Goal: Use online tool/utility: Utilize a website feature to perform a specific function

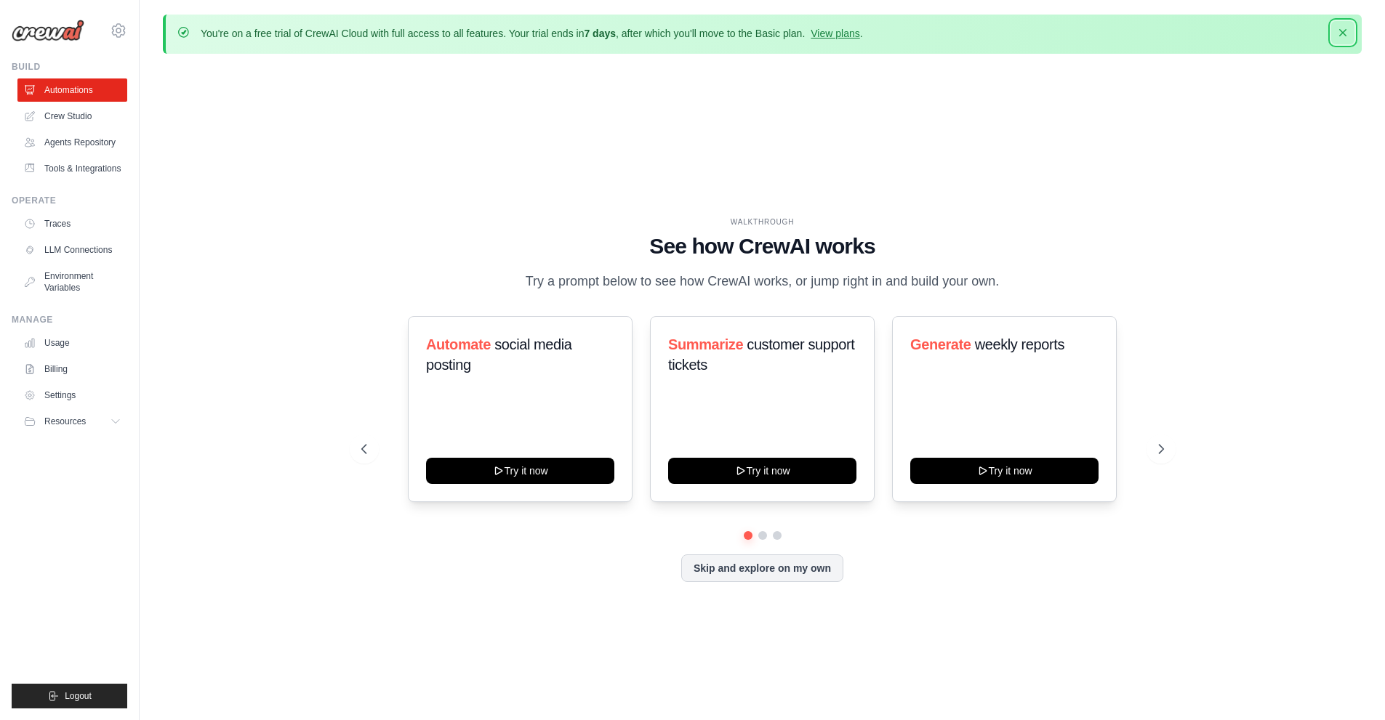
click at [1333, 31] on button "Dismiss" at bounding box center [1342, 32] width 23 height 23
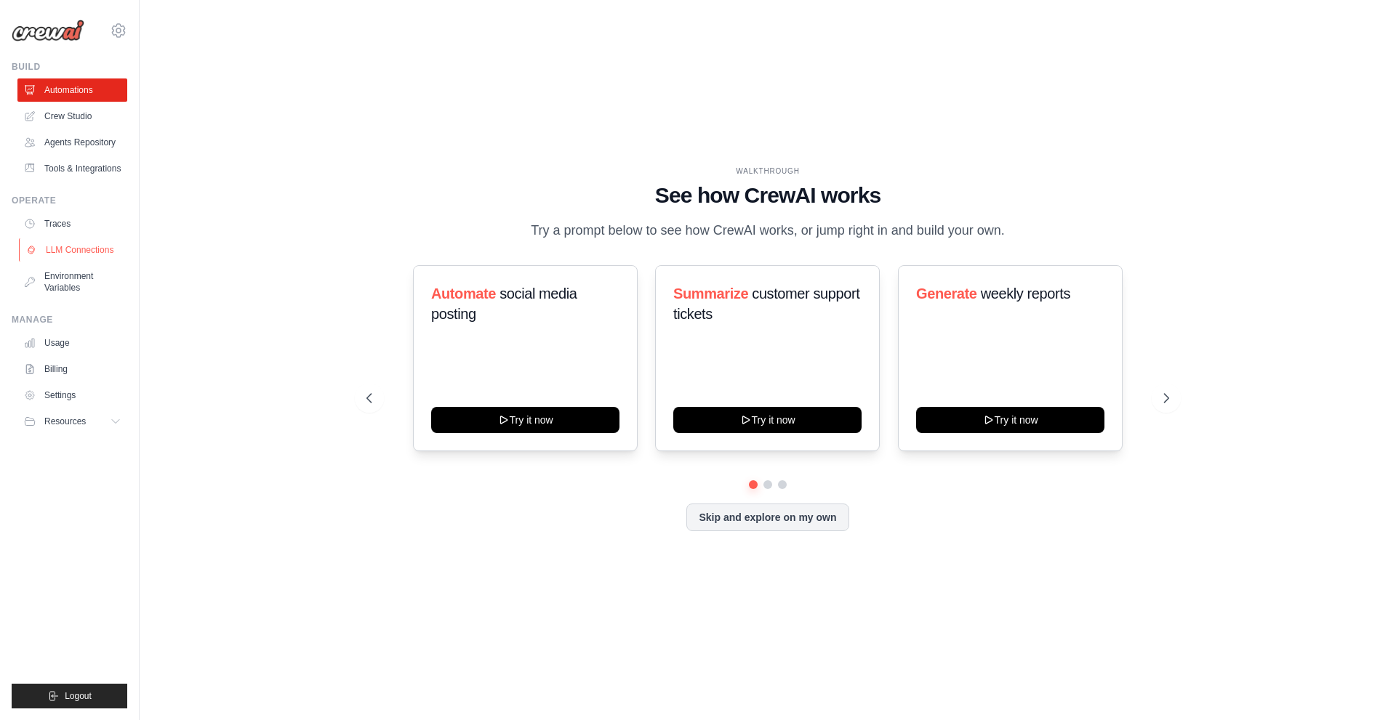
click at [68, 242] on link "LLM Connections" at bounding box center [74, 249] width 110 height 23
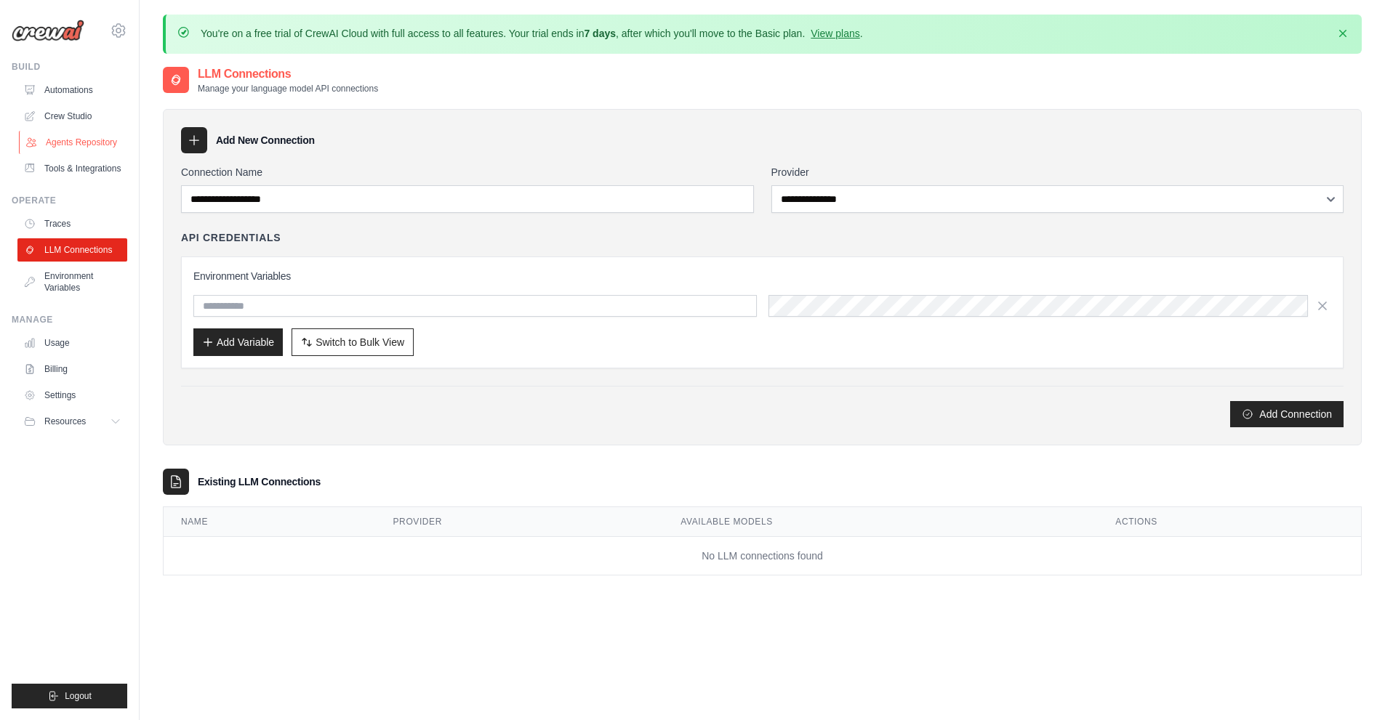
click at [67, 144] on link "Agents Repository" at bounding box center [74, 142] width 110 height 23
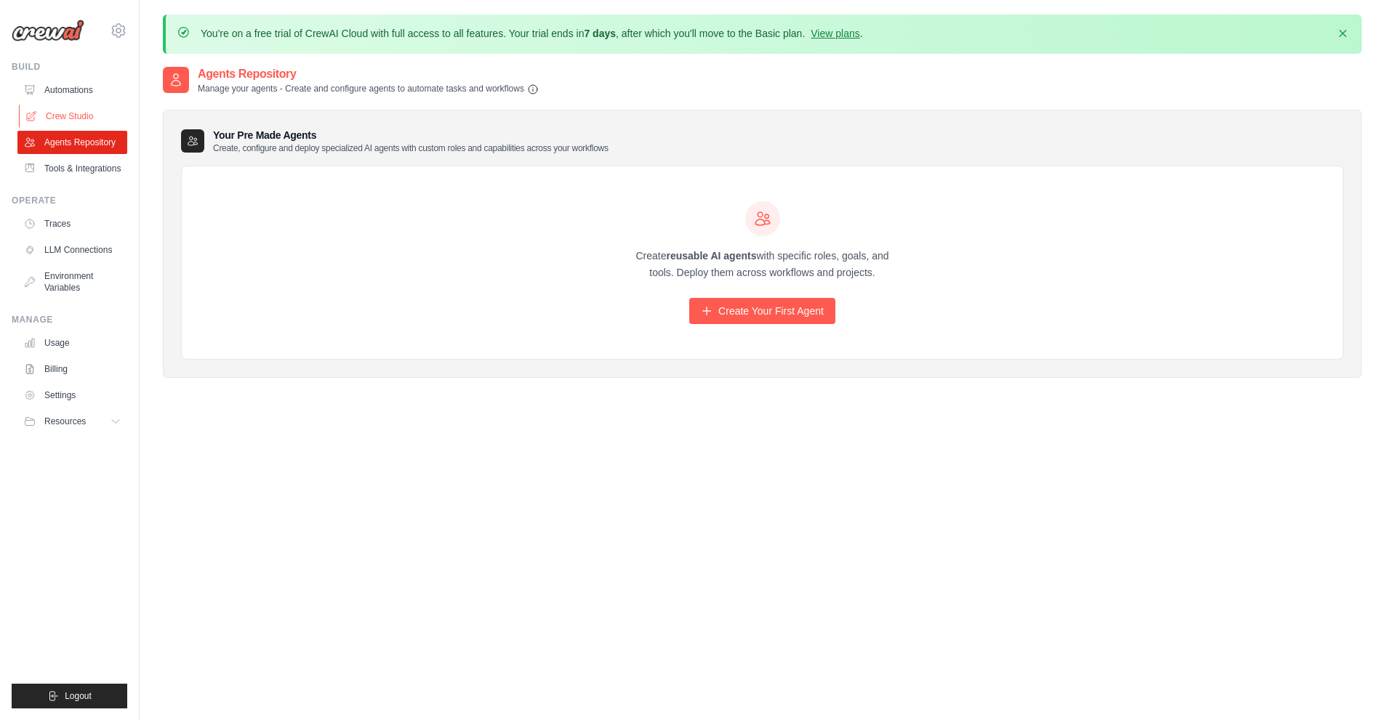
click at [79, 109] on link "Crew Studio" at bounding box center [74, 116] width 110 height 23
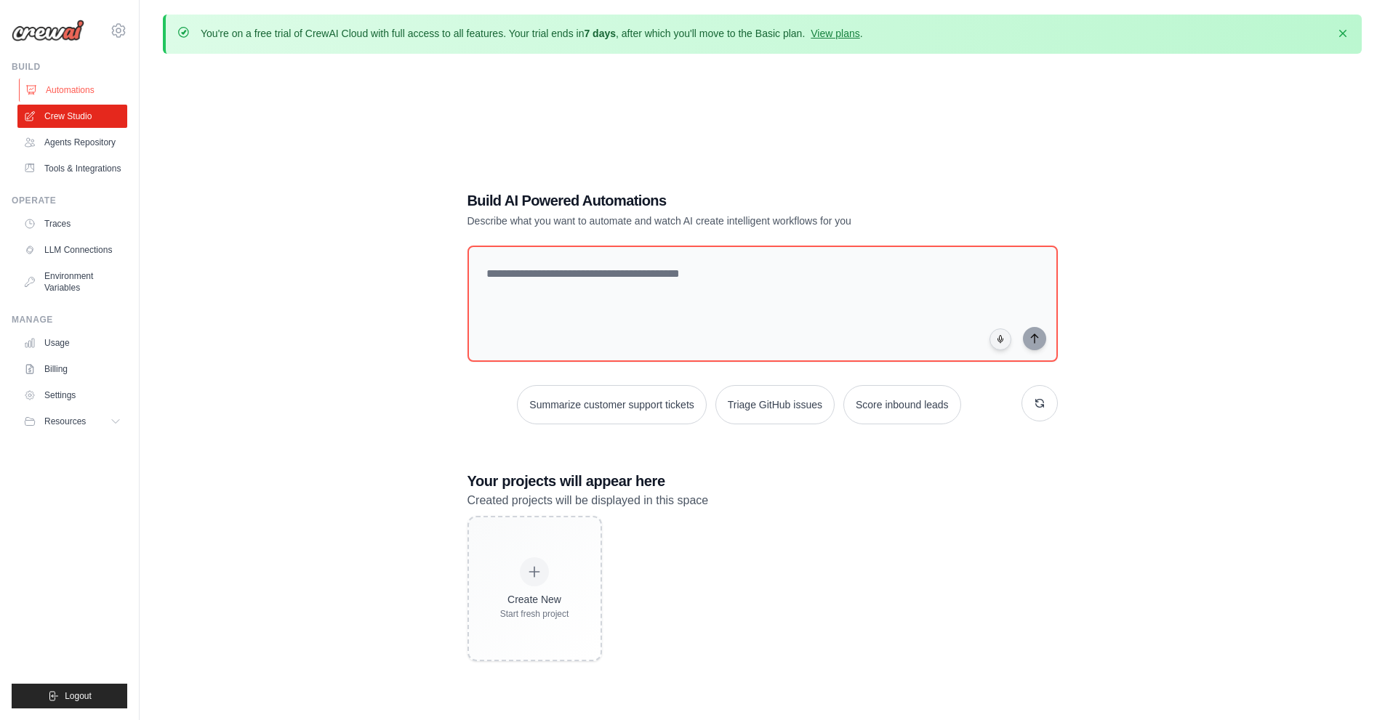
click at [81, 92] on link "Automations" at bounding box center [74, 90] width 110 height 23
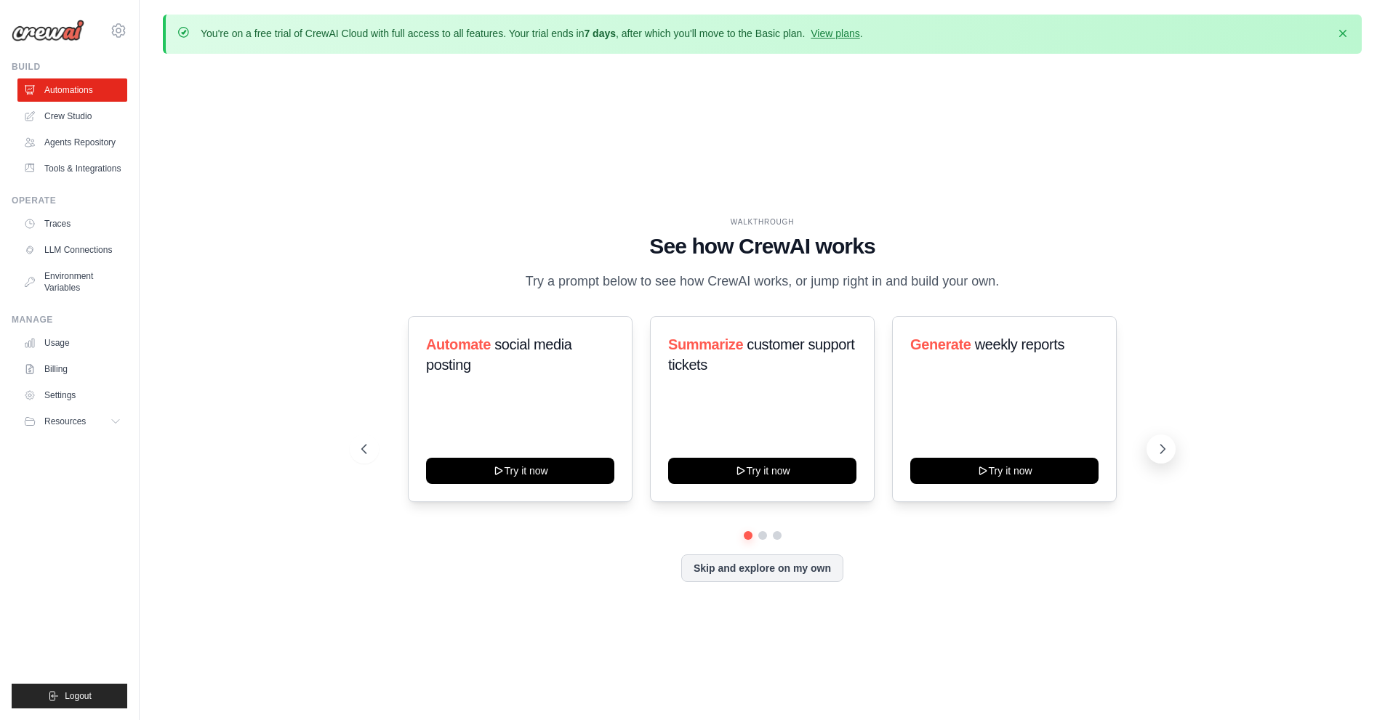
click at [1159, 449] on icon at bounding box center [1162, 449] width 15 height 15
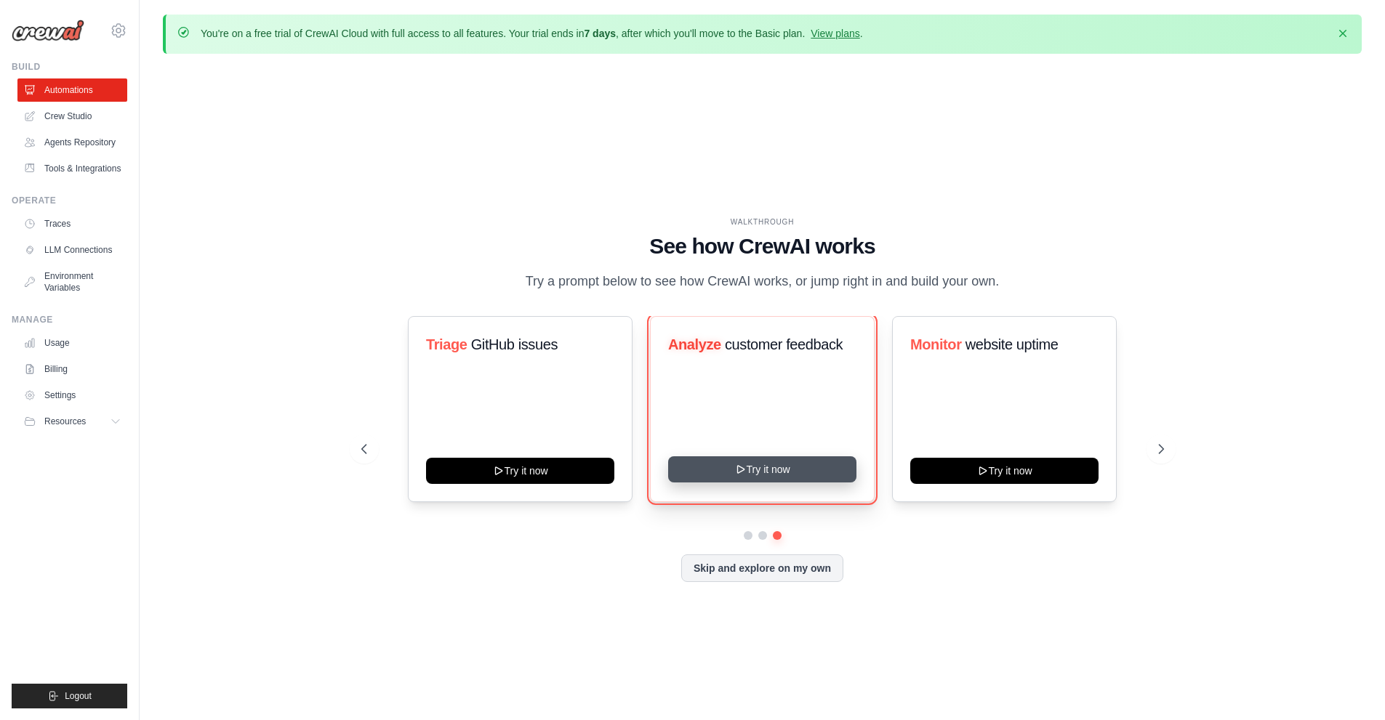
click at [764, 473] on button "Try it now" at bounding box center [762, 469] width 188 height 26
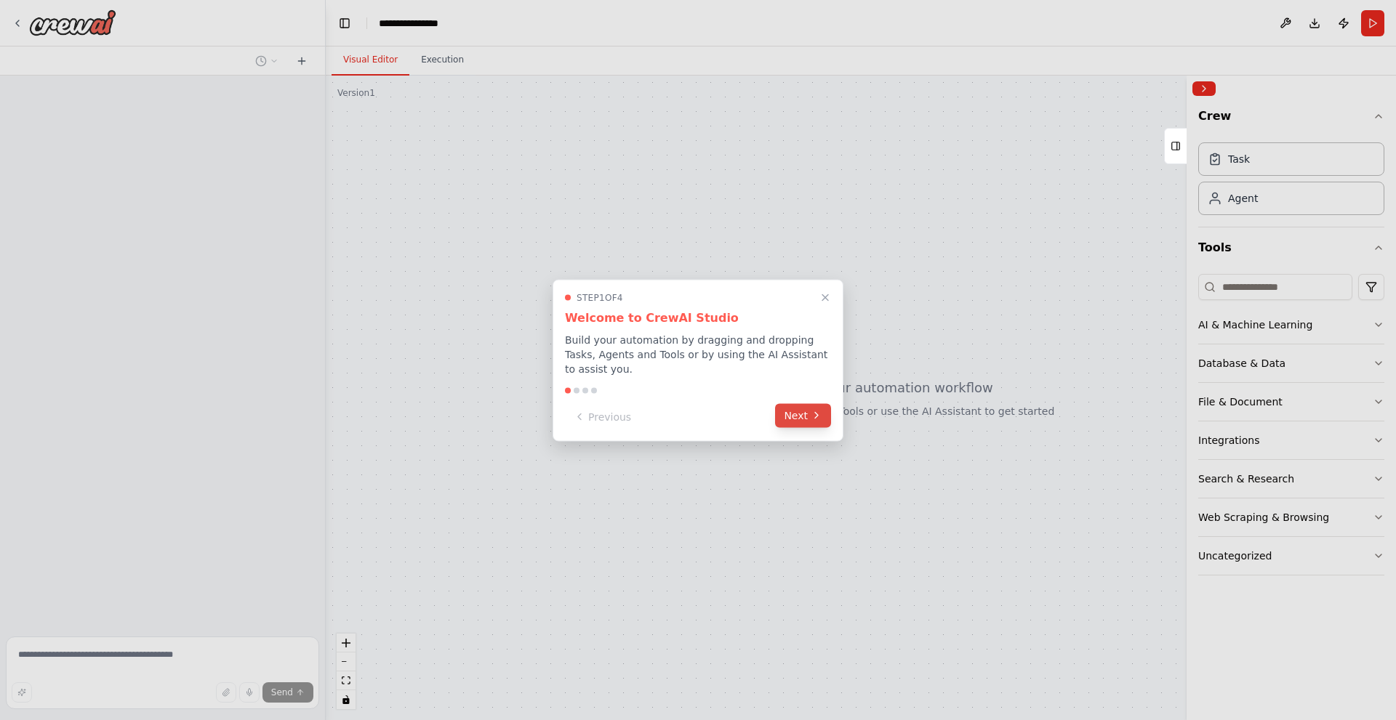
click at [807, 419] on button "Next" at bounding box center [803, 415] width 56 height 24
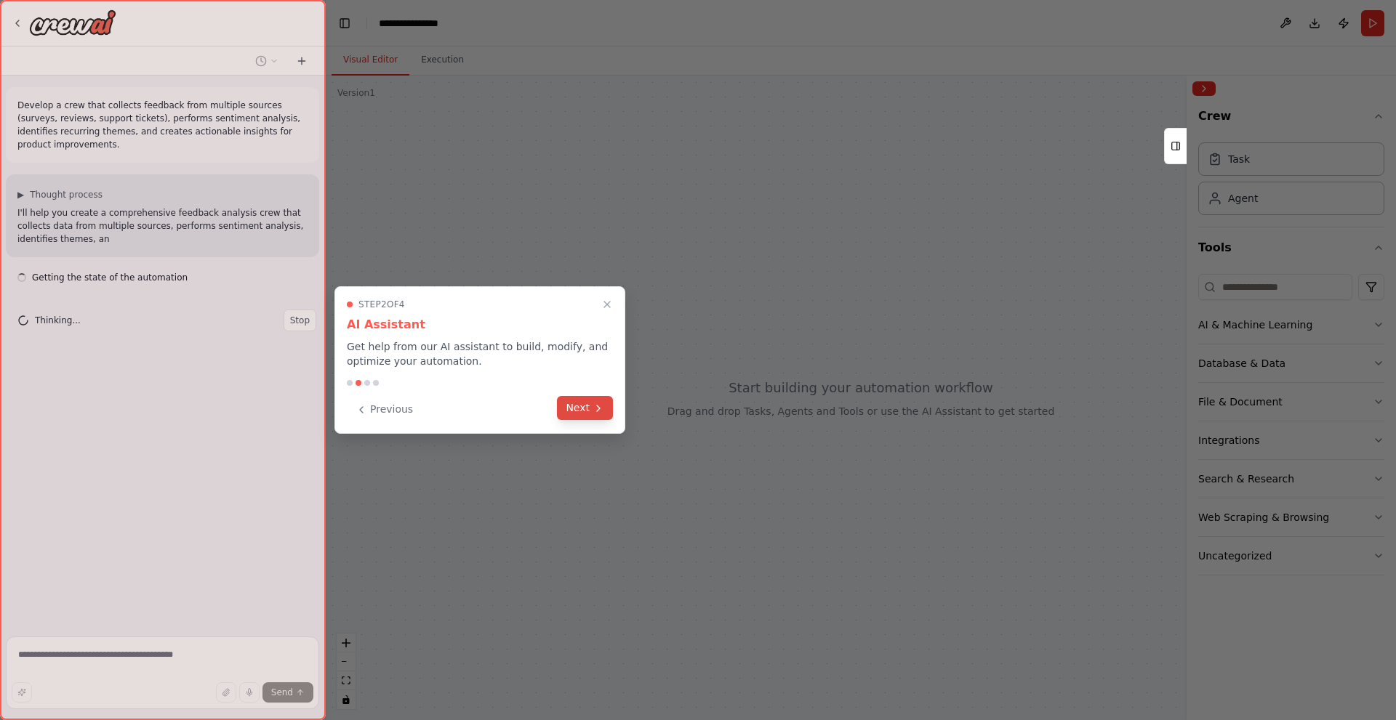
click at [587, 413] on button "Next" at bounding box center [585, 408] width 56 height 24
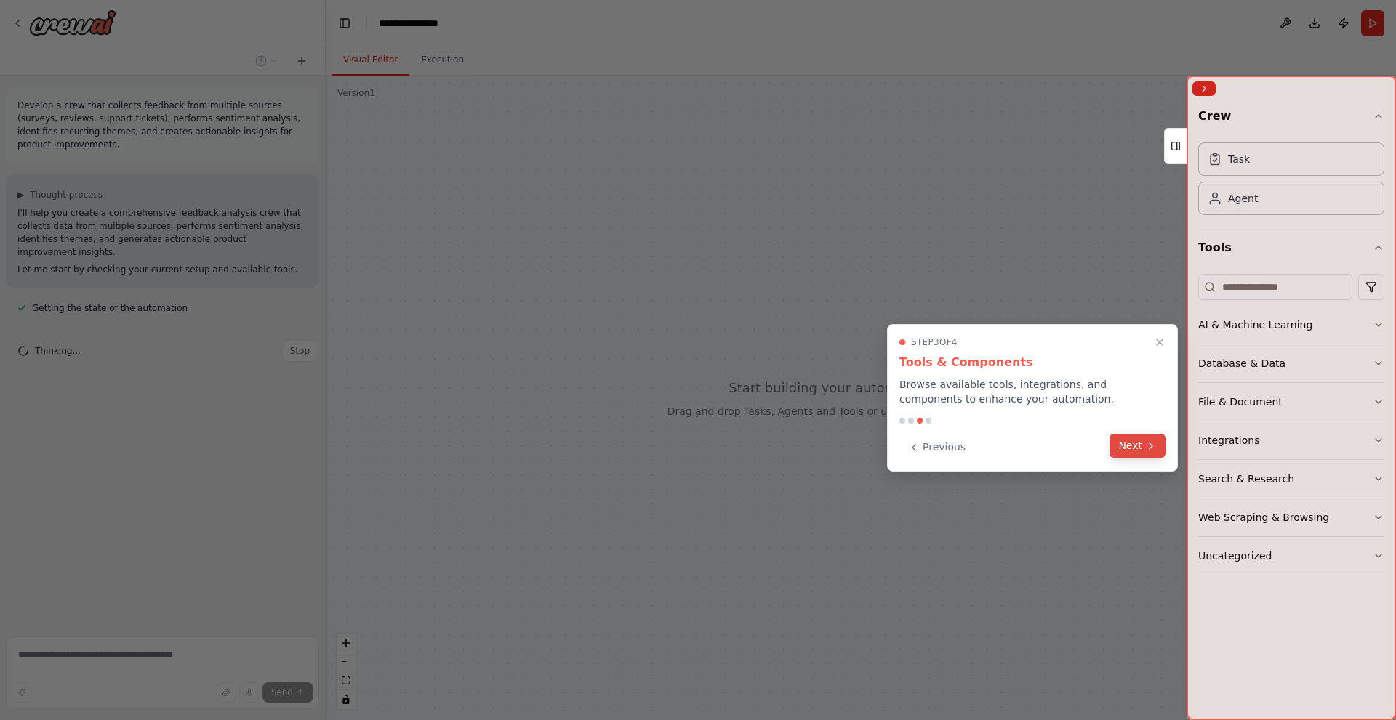
click at [1131, 453] on button "Next" at bounding box center [1137, 446] width 56 height 24
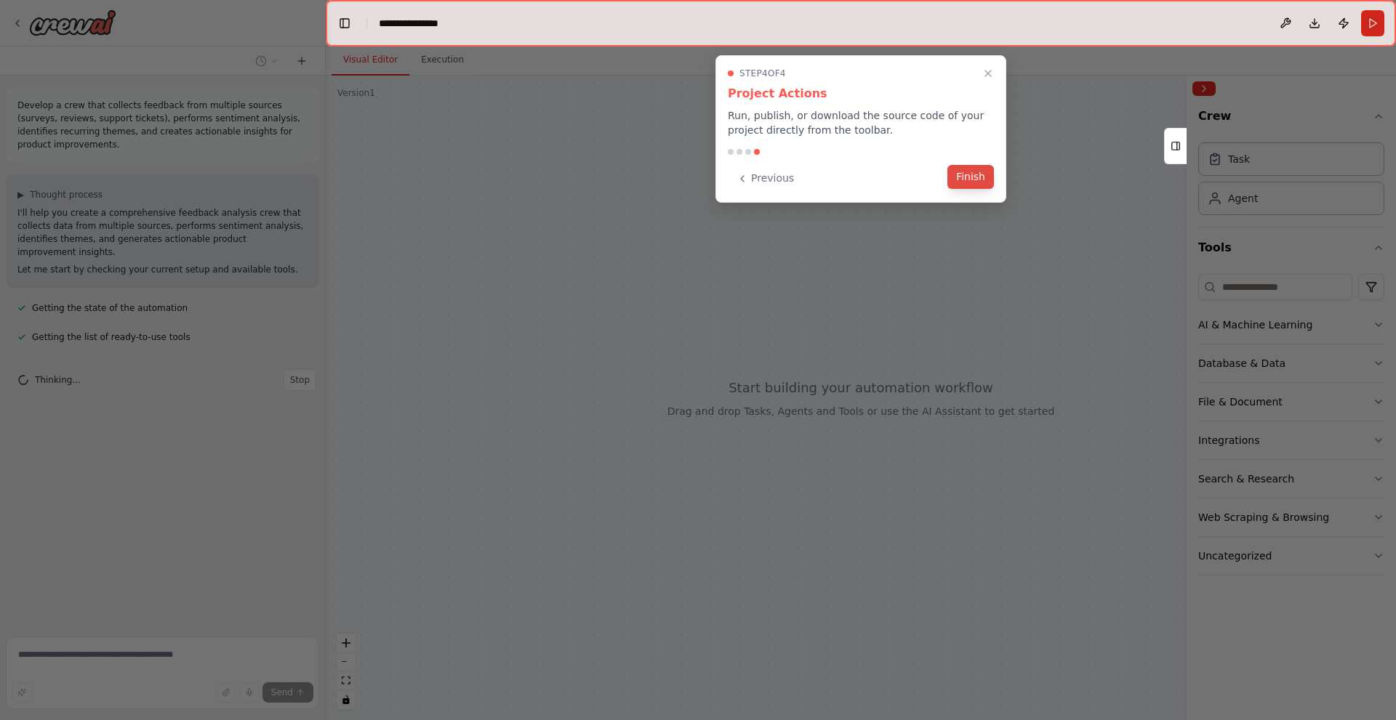
click at [965, 177] on button "Finish" at bounding box center [970, 177] width 47 height 24
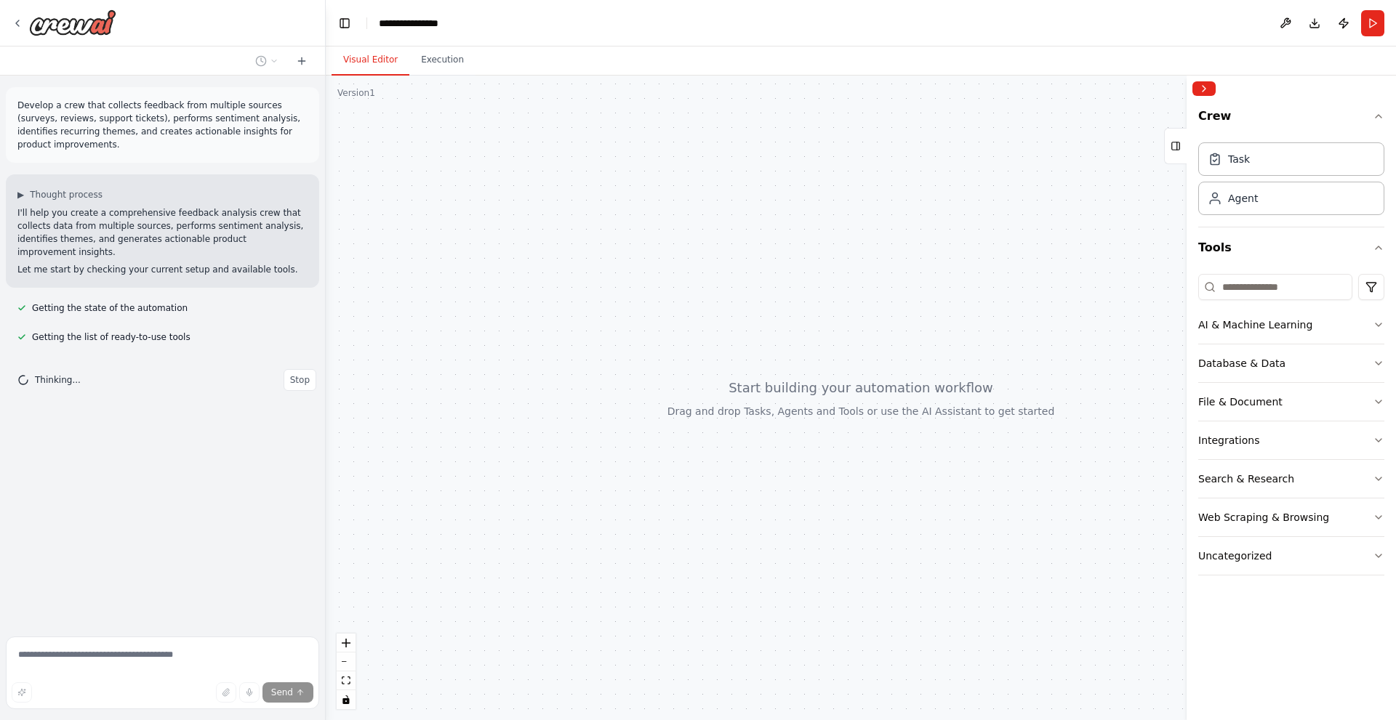
drag, startPoint x: 864, startPoint y: 331, endPoint x: 759, endPoint y: 331, distance: 104.7
click at [759, 331] on div at bounding box center [861, 398] width 1070 height 645
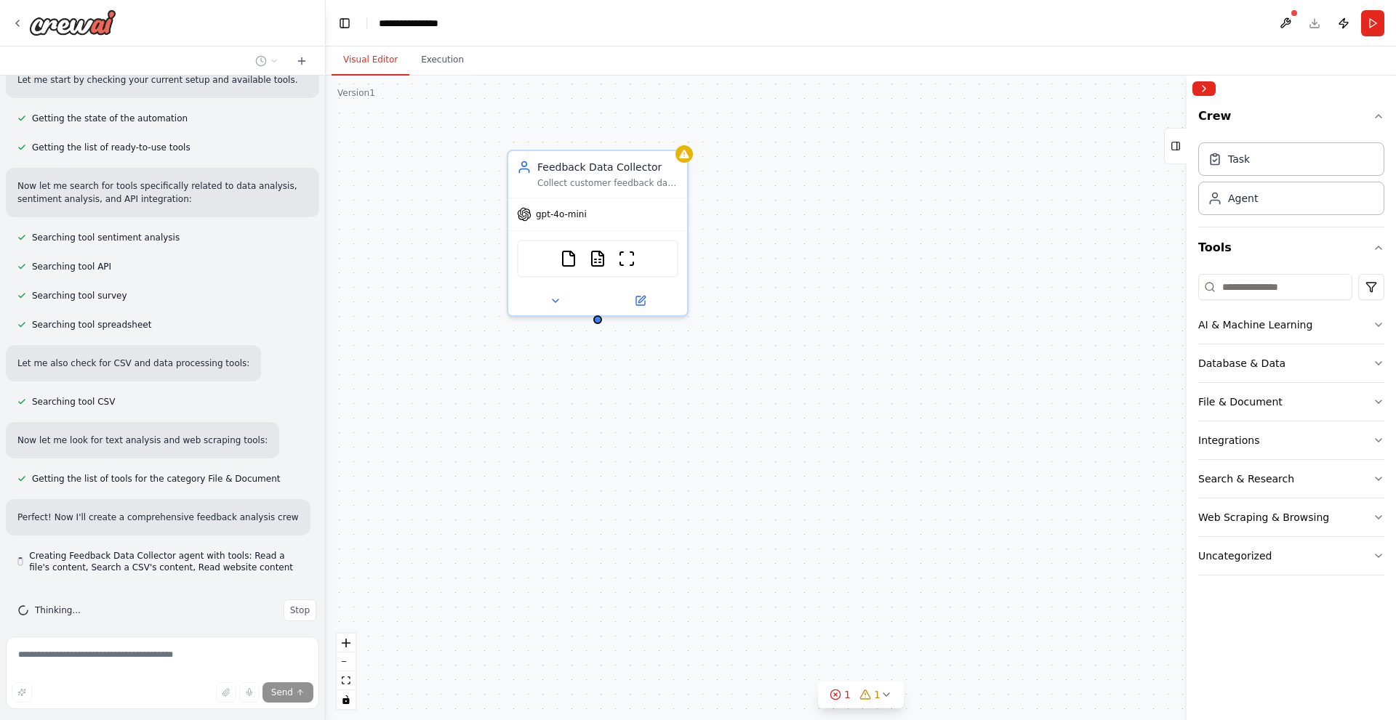
scroll to position [203, 0]
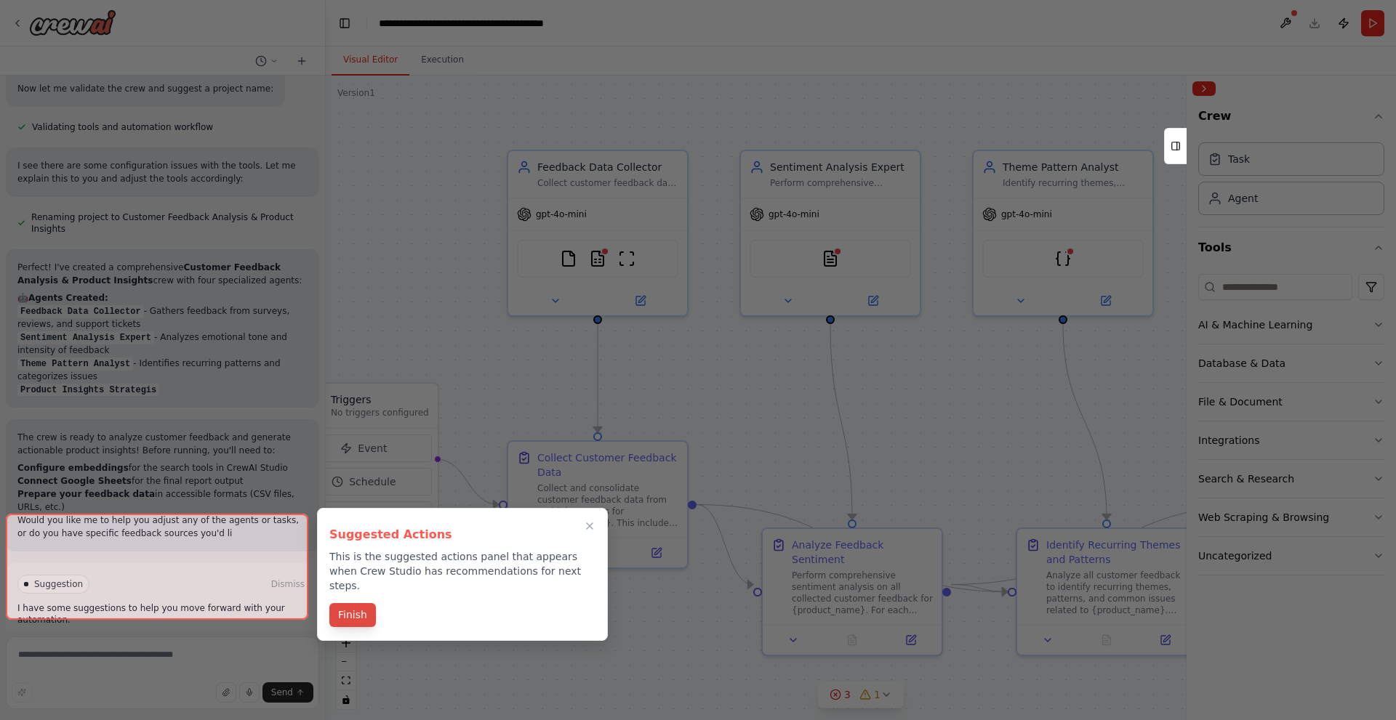
click at [357, 608] on button "Finish" at bounding box center [352, 615] width 47 height 24
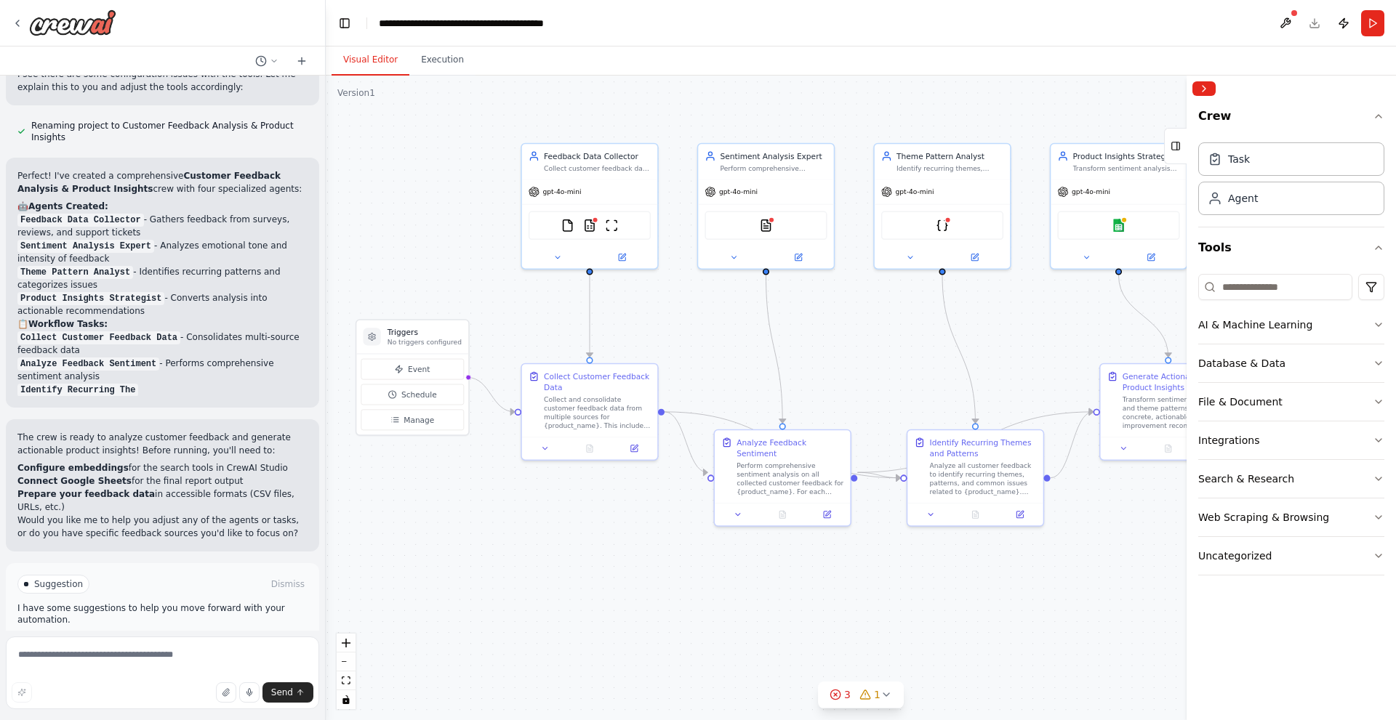
drag, startPoint x: 740, startPoint y: 395, endPoint x: 656, endPoint y: 315, distance: 116.7
click at [657, 315] on div ".deletable-edge-delete-btn { width: 20px; height: 20px; border: 0px solid #ffff…" at bounding box center [861, 398] width 1070 height 645
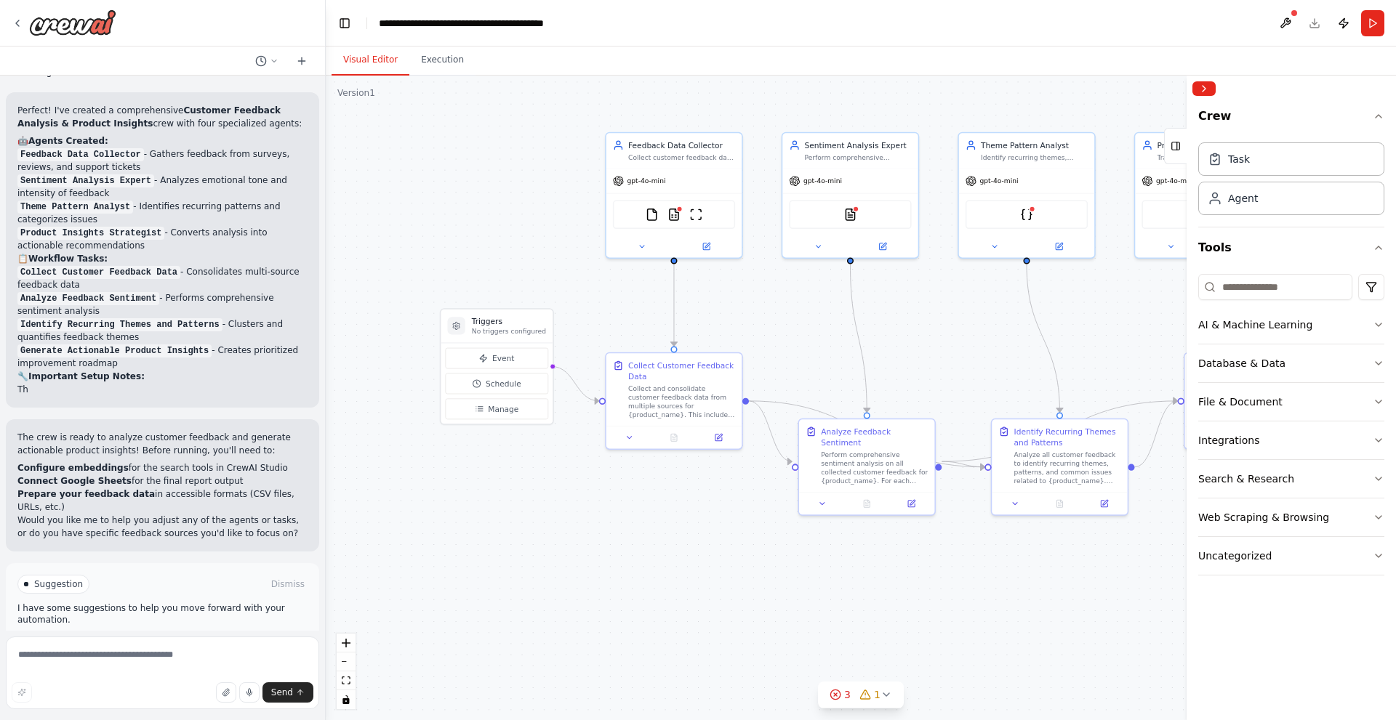
drag, startPoint x: 453, startPoint y: 294, endPoint x: 520, endPoint y: 301, distance: 68.0
click at [520, 301] on div ".deletable-edge-delete-btn { width: 20px; height: 20px; border: 0px solid #ffff…" at bounding box center [861, 398] width 1070 height 645
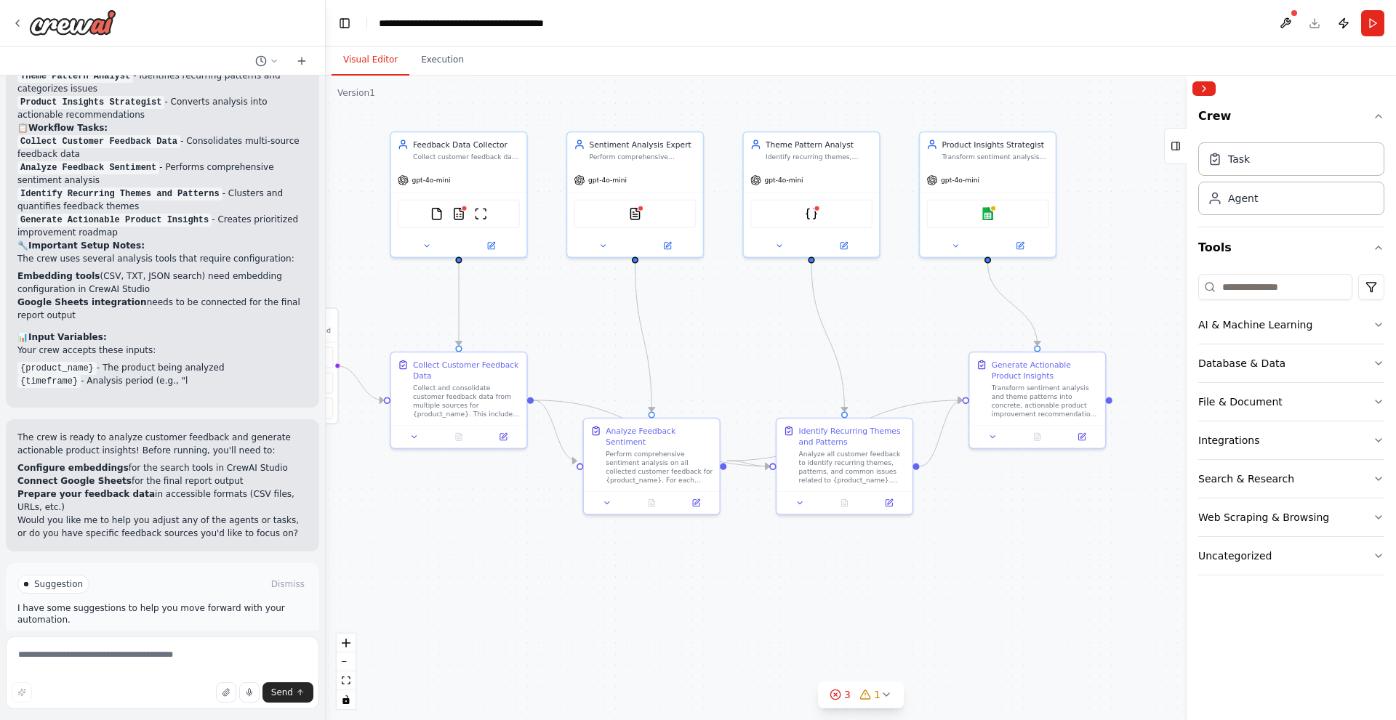
drag, startPoint x: 742, startPoint y: 327, endPoint x: 580, endPoint y: 329, distance: 162.1
click at [581, 329] on div ".deletable-edge-delete-btn { width: 20px; height: 20px; border: 0px solid #ffff…" at bounding box center [861, 398] width 1070 height 645
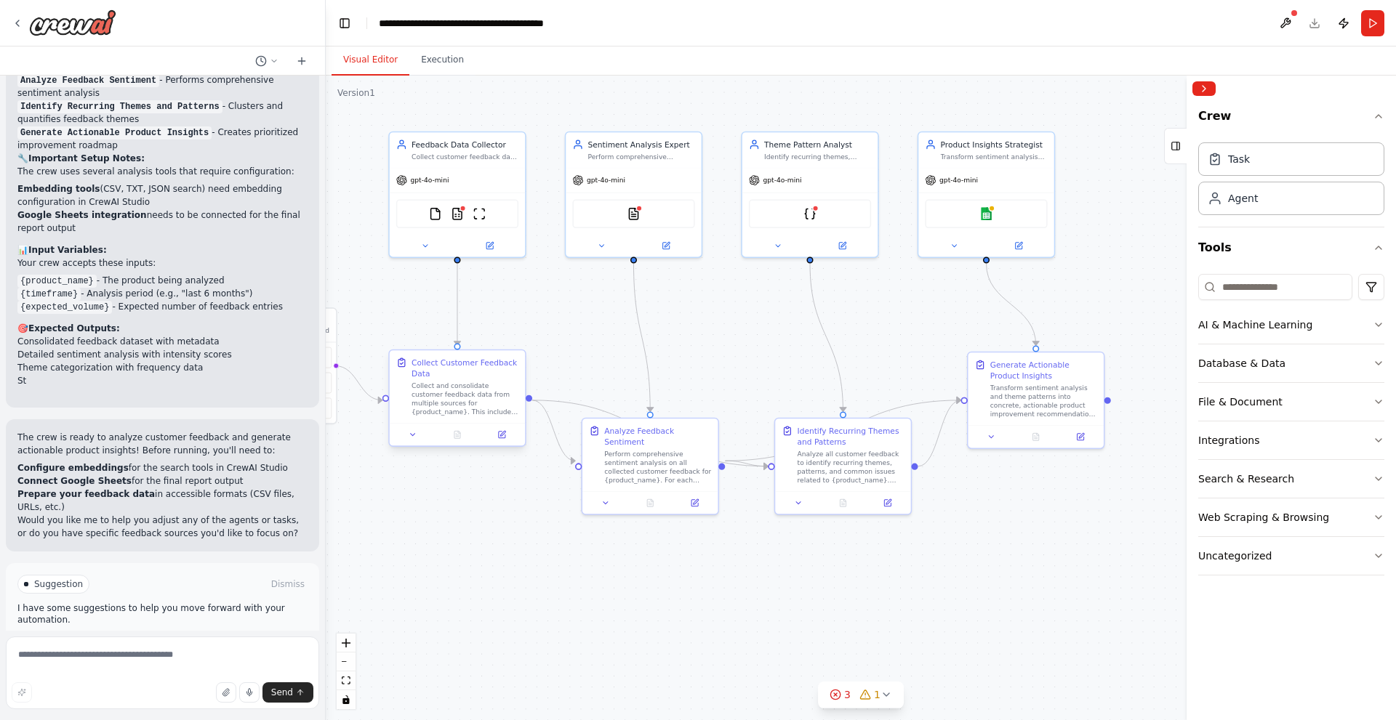
click at [483, 376] on div "Collect Customer Feedback Data" at bounding box center [464, 368] width 107 height 22
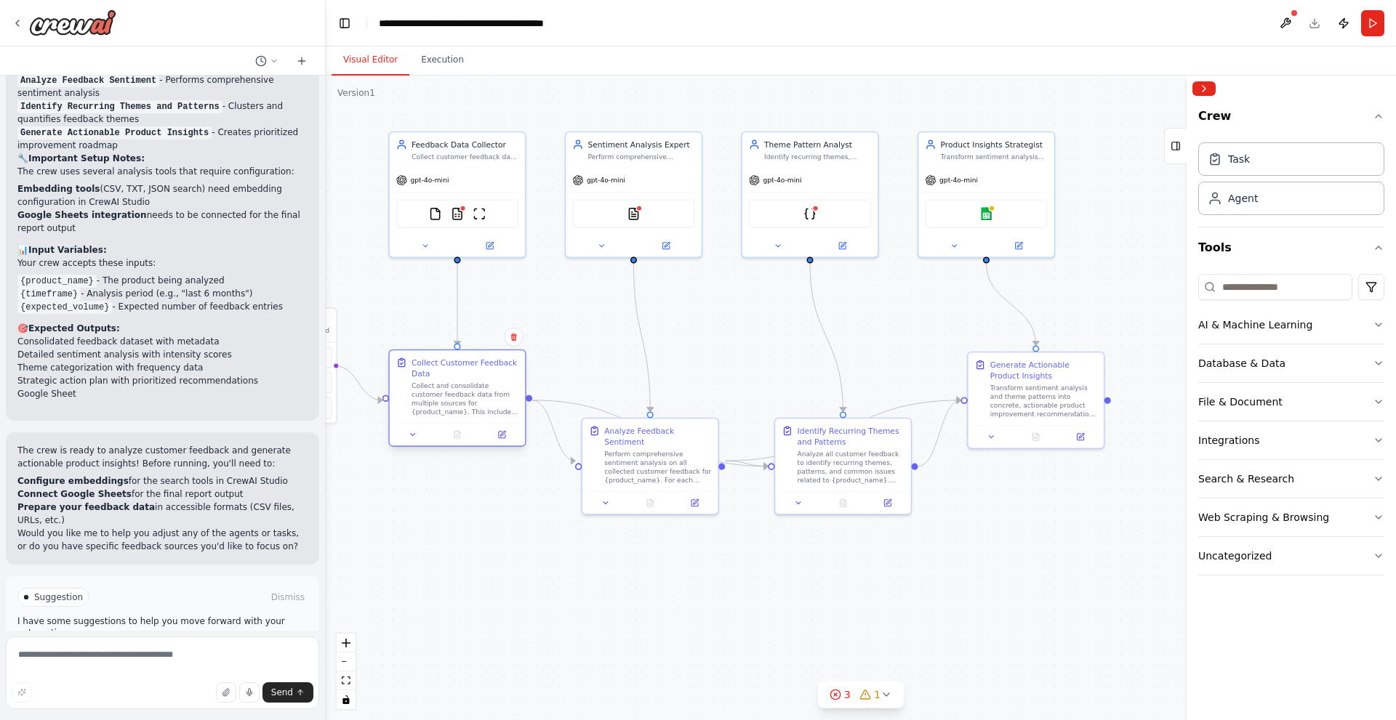
scroll to position [1472, 0]
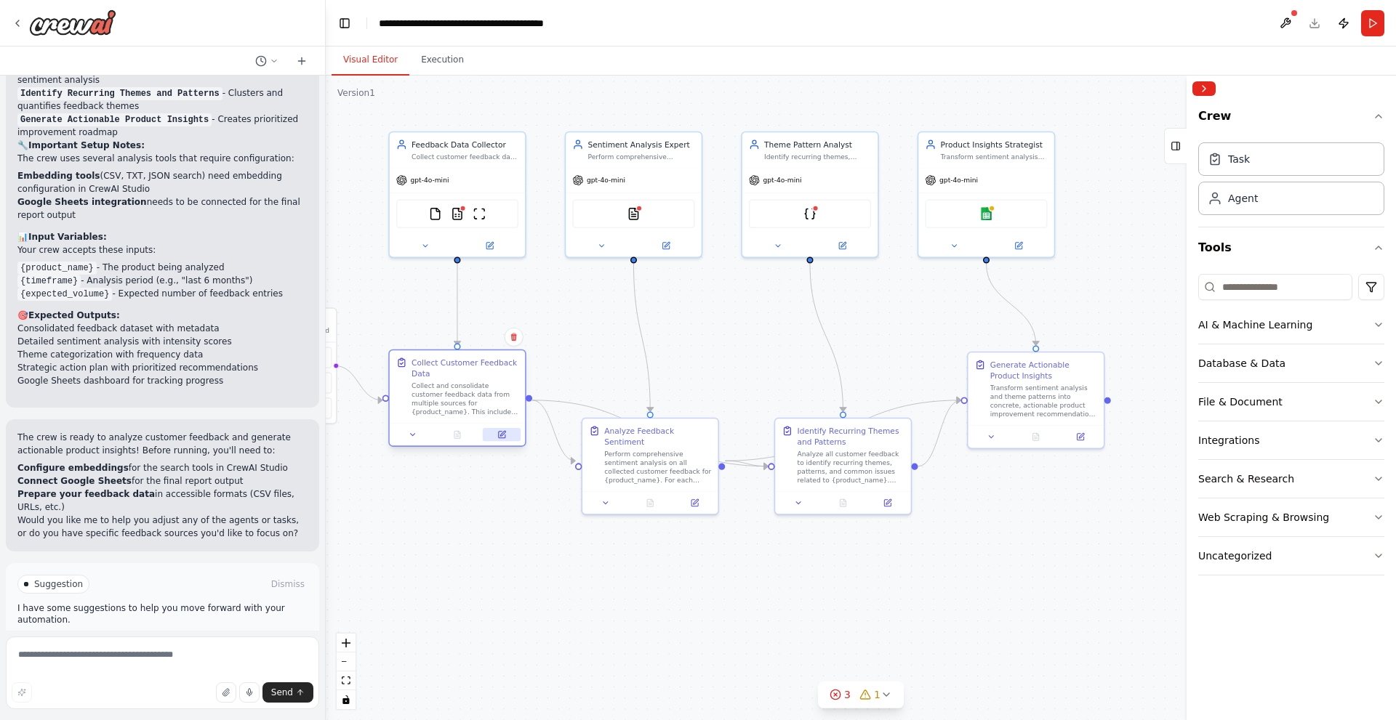
click at [502, 435] on icon at bounding box center [502, 433] width 5 height 5
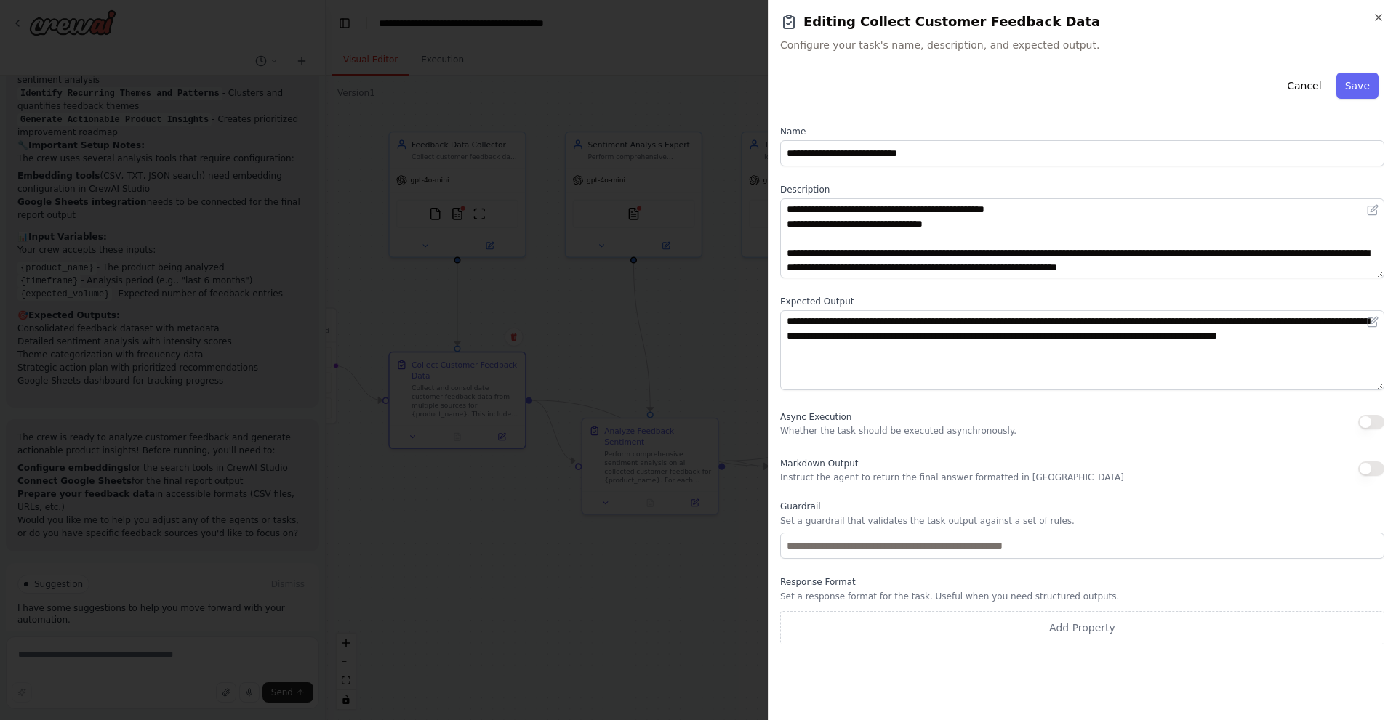
scroll to position [0, 0]
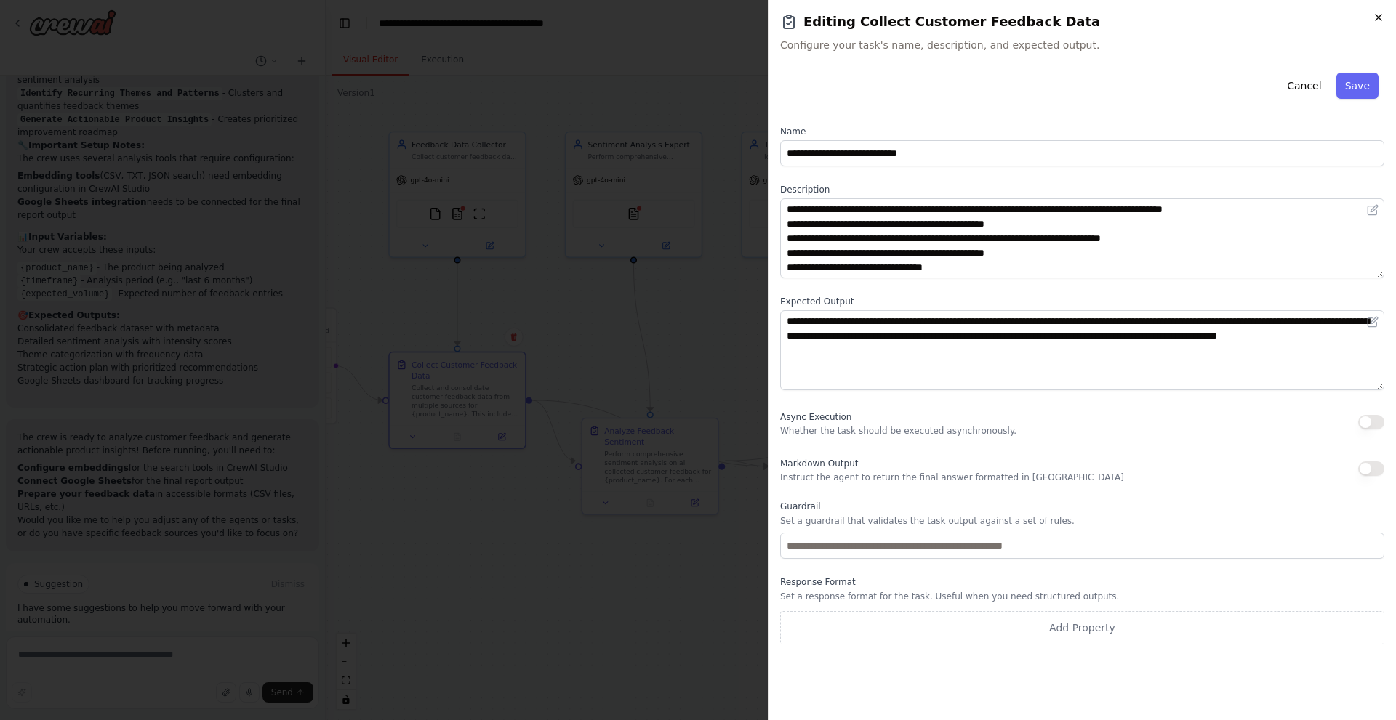
click at [1372, 20] on icon "button" at bounding box center [1378, 18] width 12 height 12
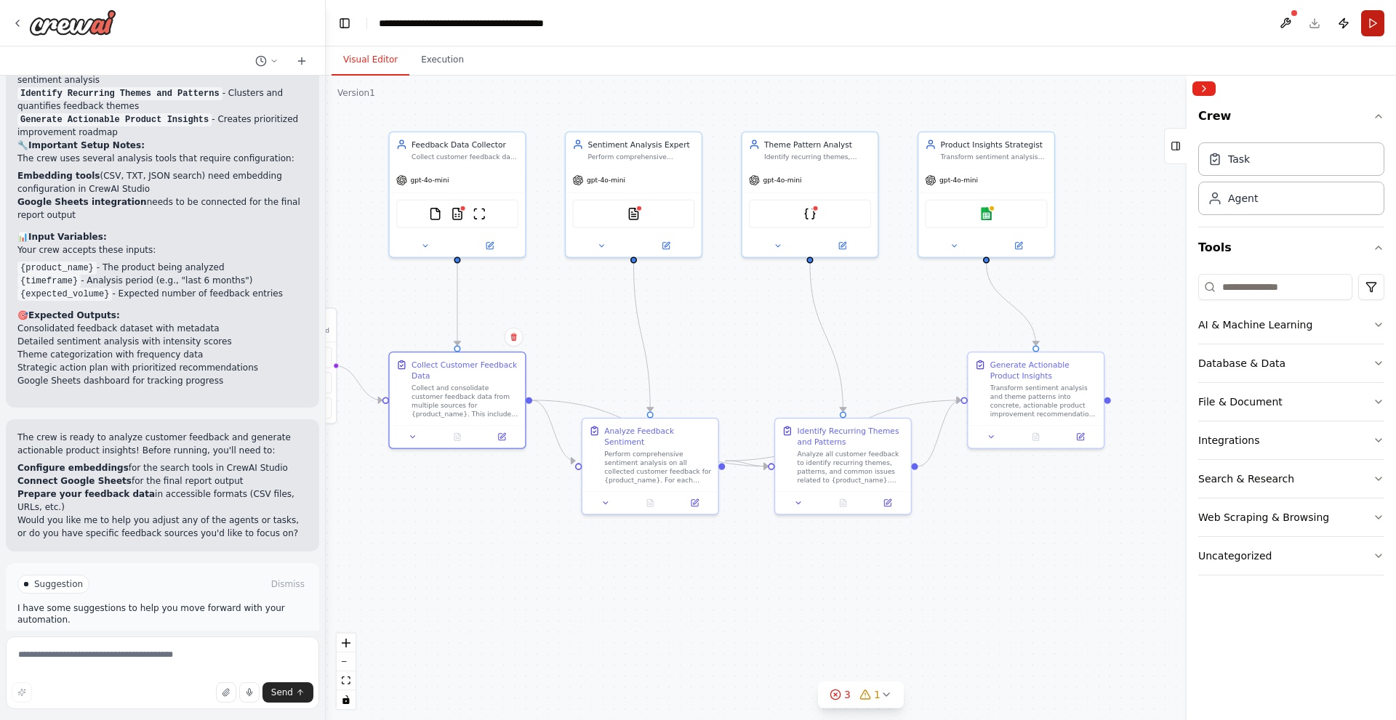
click at [1379, 20] on button "Run" at bounding box center [1372, 23] width 23 height 26
click at [481, 188] on div "gpt-4o-mini" at bounding box center [457, 178] width 135 height 24
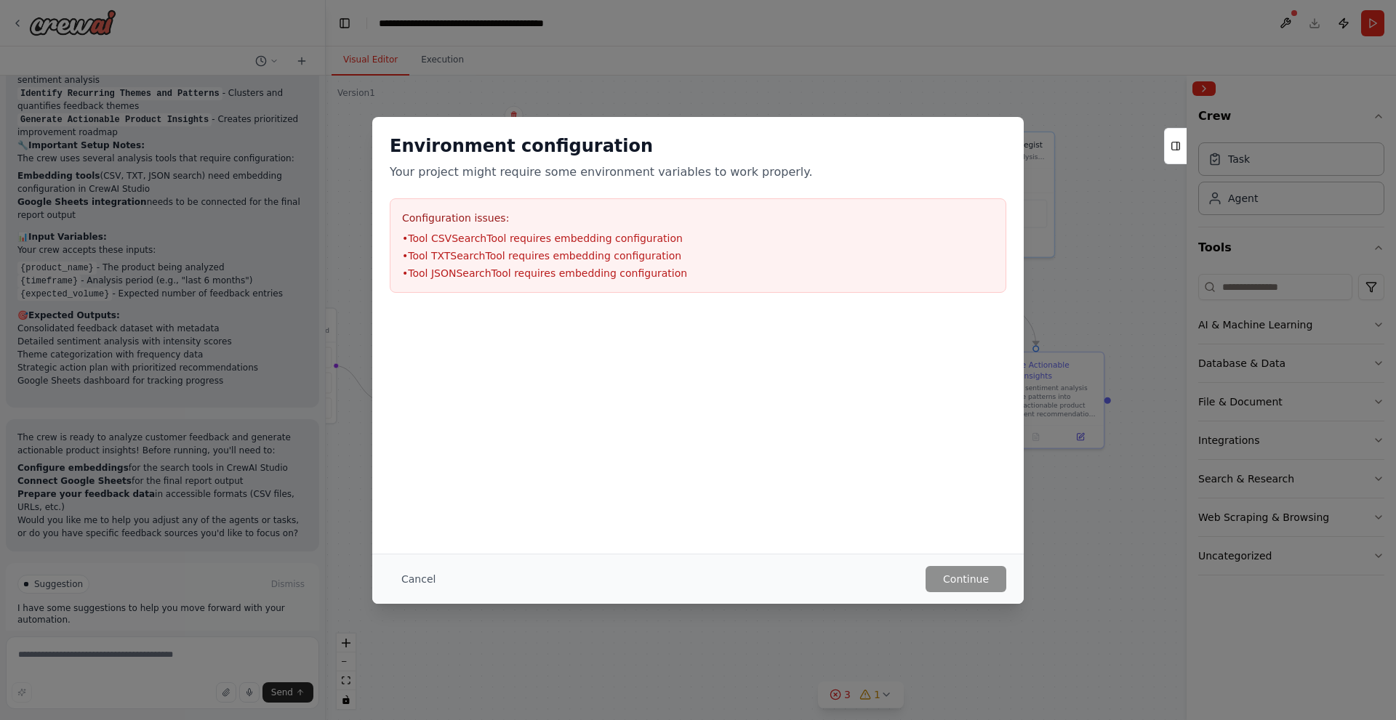
click at [1053, 334] on div "Environment configuration Your project might require some environment variables…" at bounding box center [698, 360] width 1396 height 720
click at [414, 588] on button "Cancel" at bounding box center [418, 579] width 57 height 26
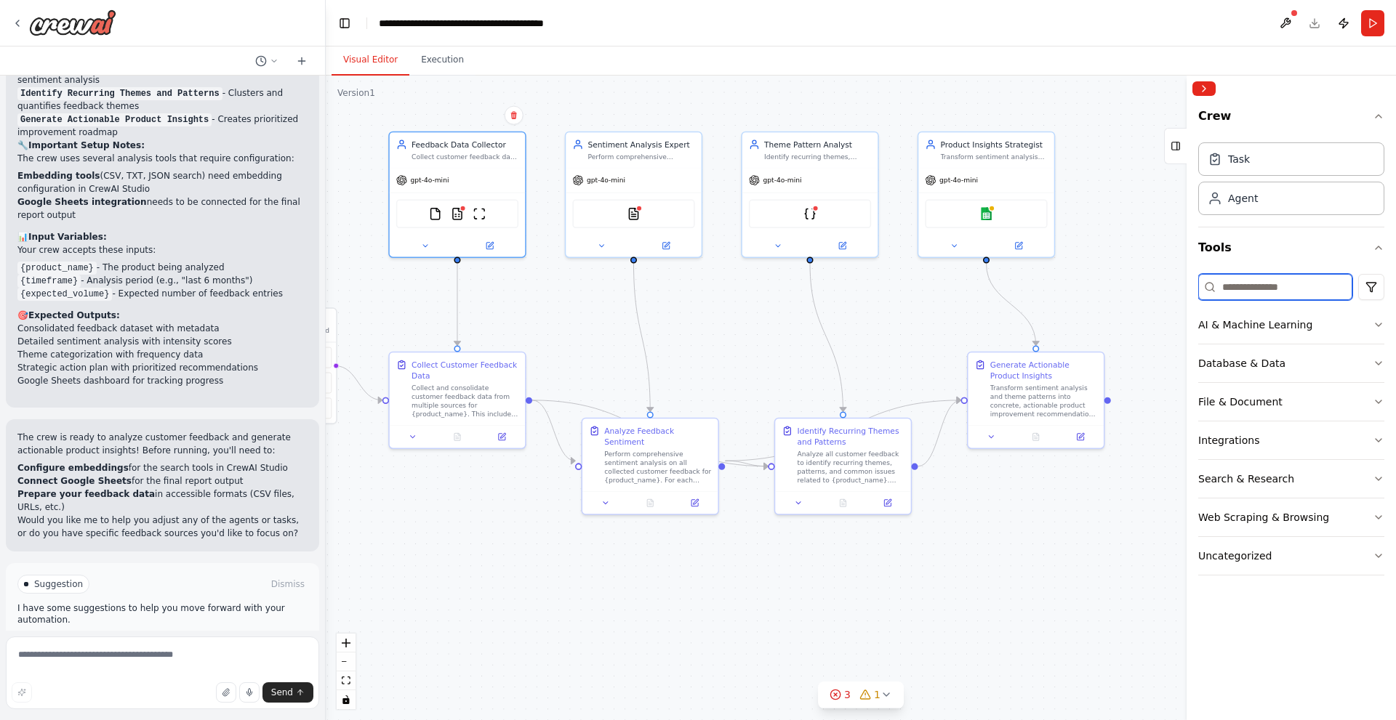
click at [1231, 288] on input at bounding box center [1275, 287] width 154 height 26
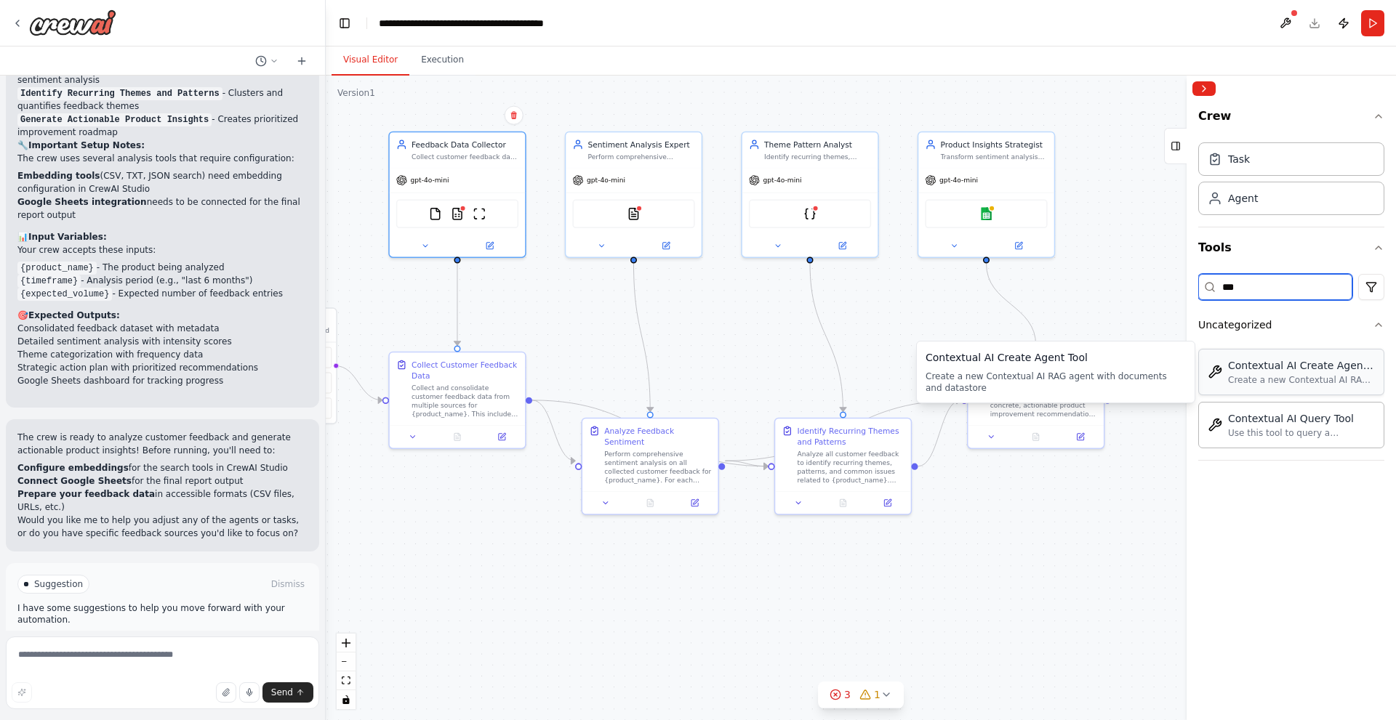
type input "***"
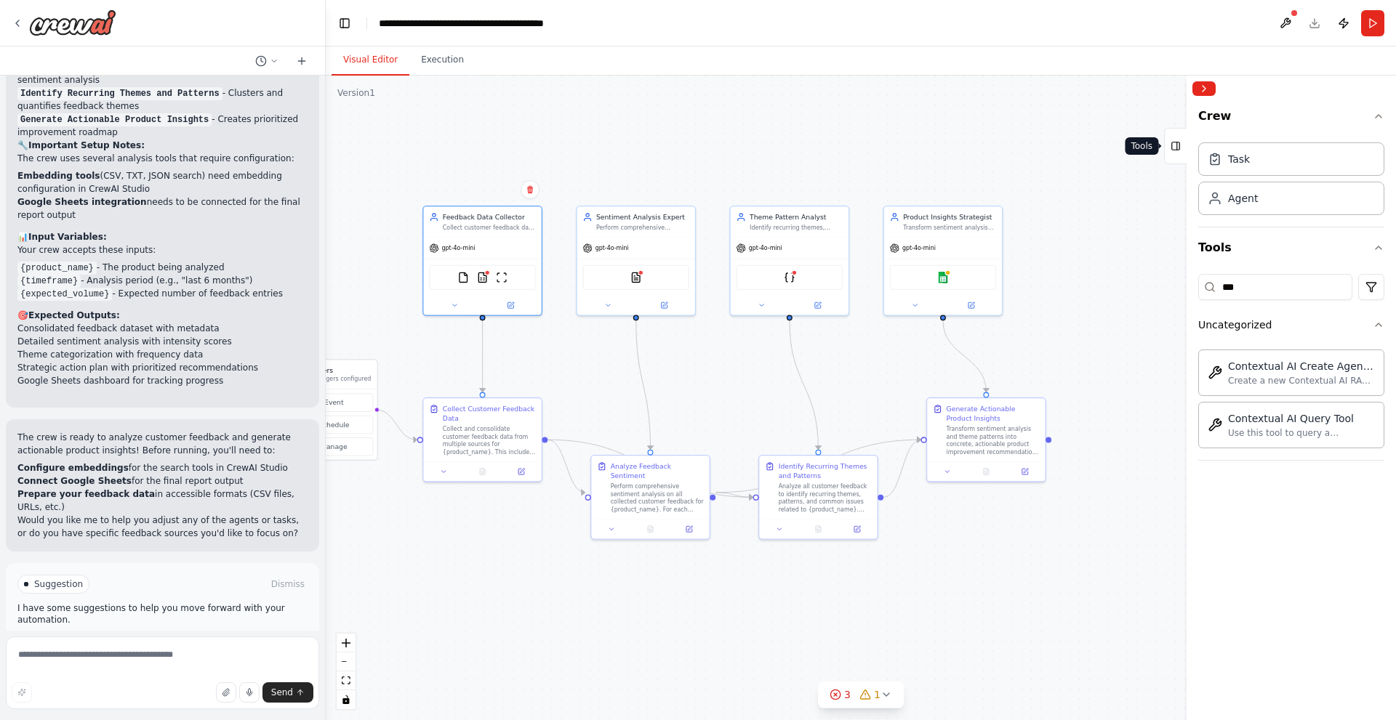
click at [1180, 145] on button "Tools" at bounding box center [1175, 146] width 23 height 36
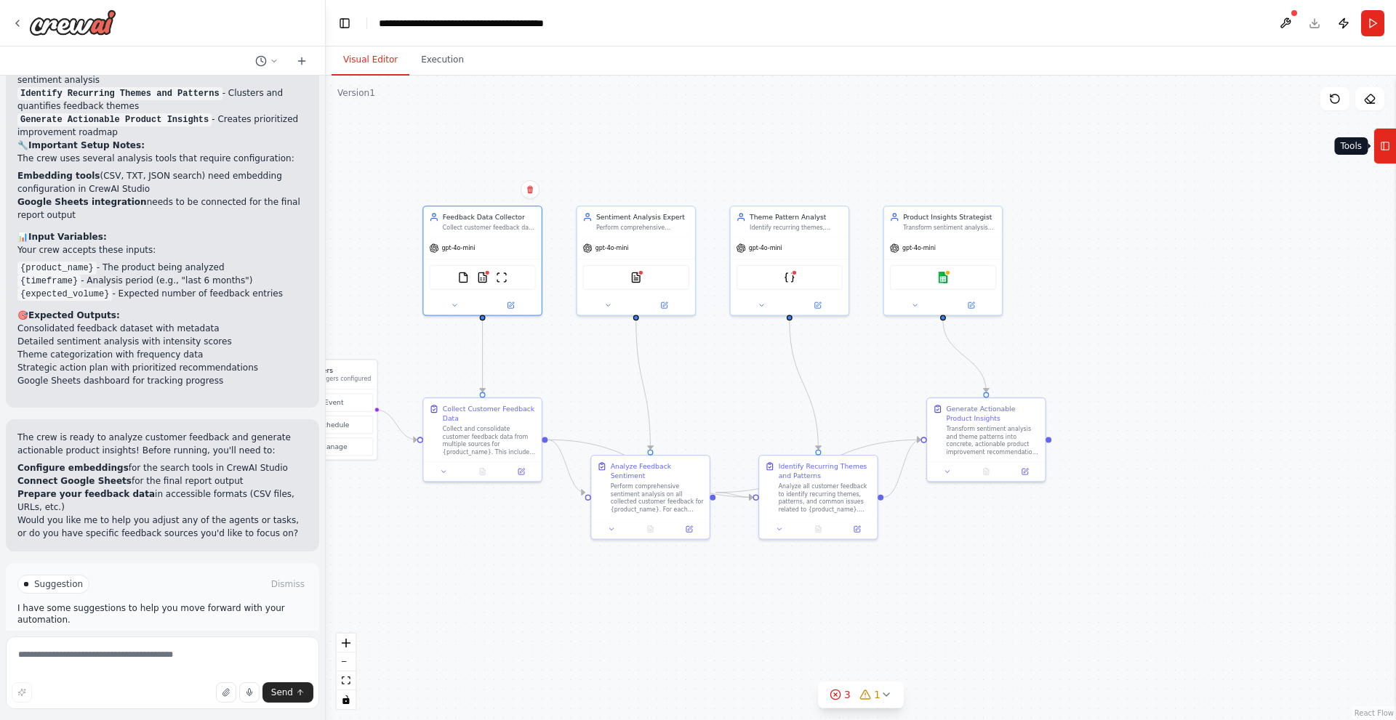
click at [1388, 144] on icon at bounding box center [1385, 145] width 10 height 23
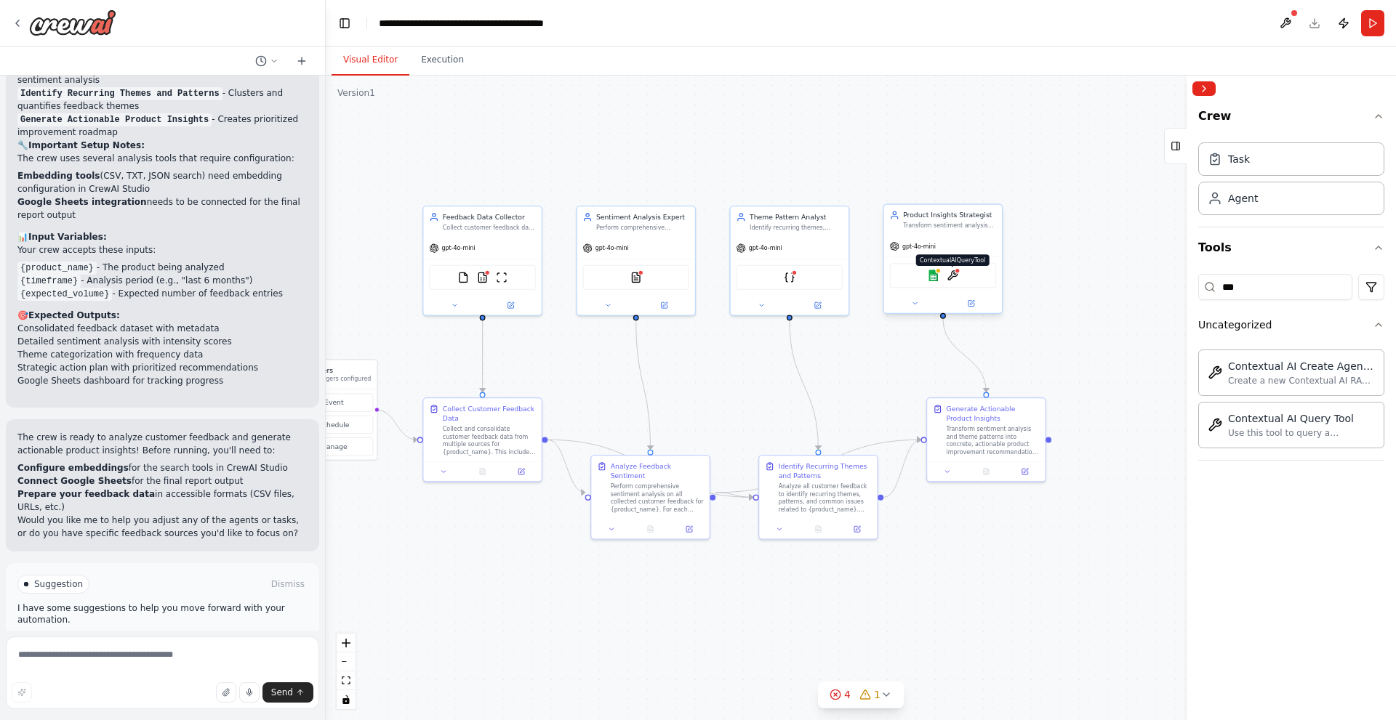
click at [952, 280] on img at bounding box center [952, 276] width 12 height 12
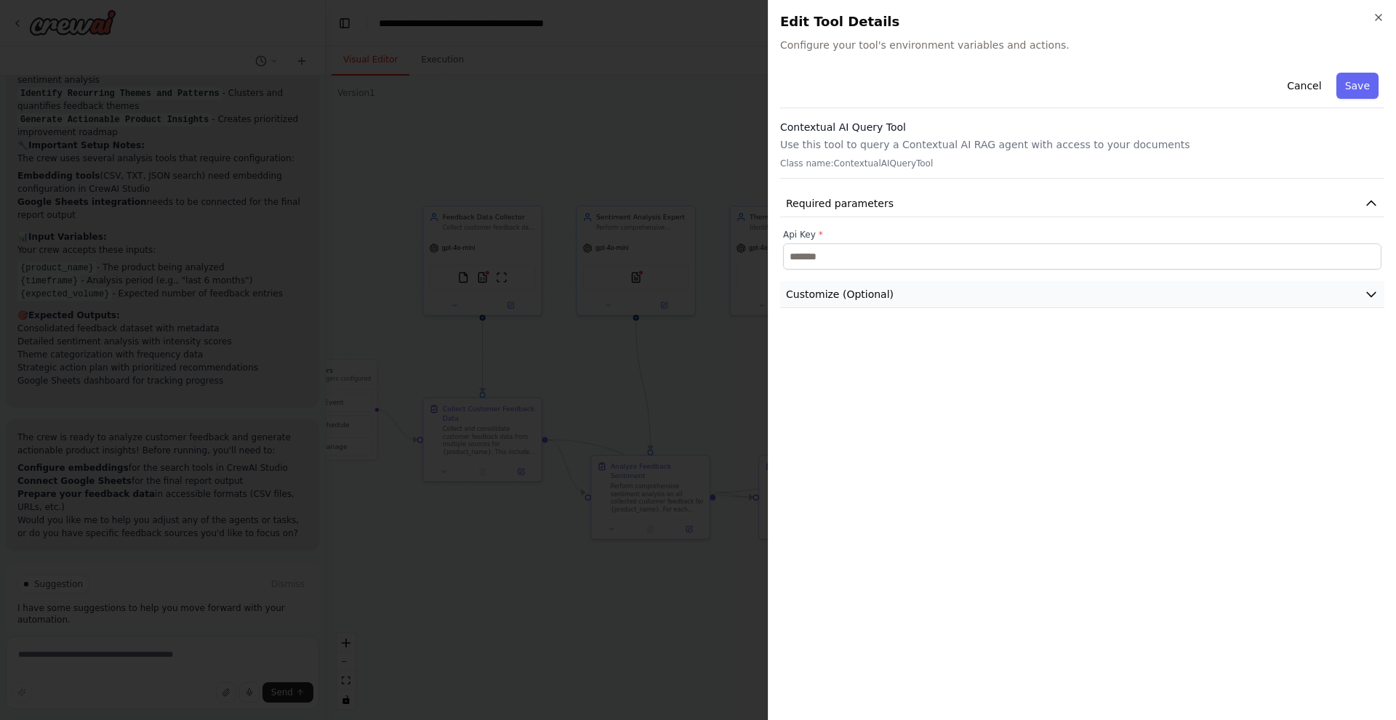
click at [893, 288] on button "Customize (Optional)" at bounding box center [1082, 294] width 604 height 27
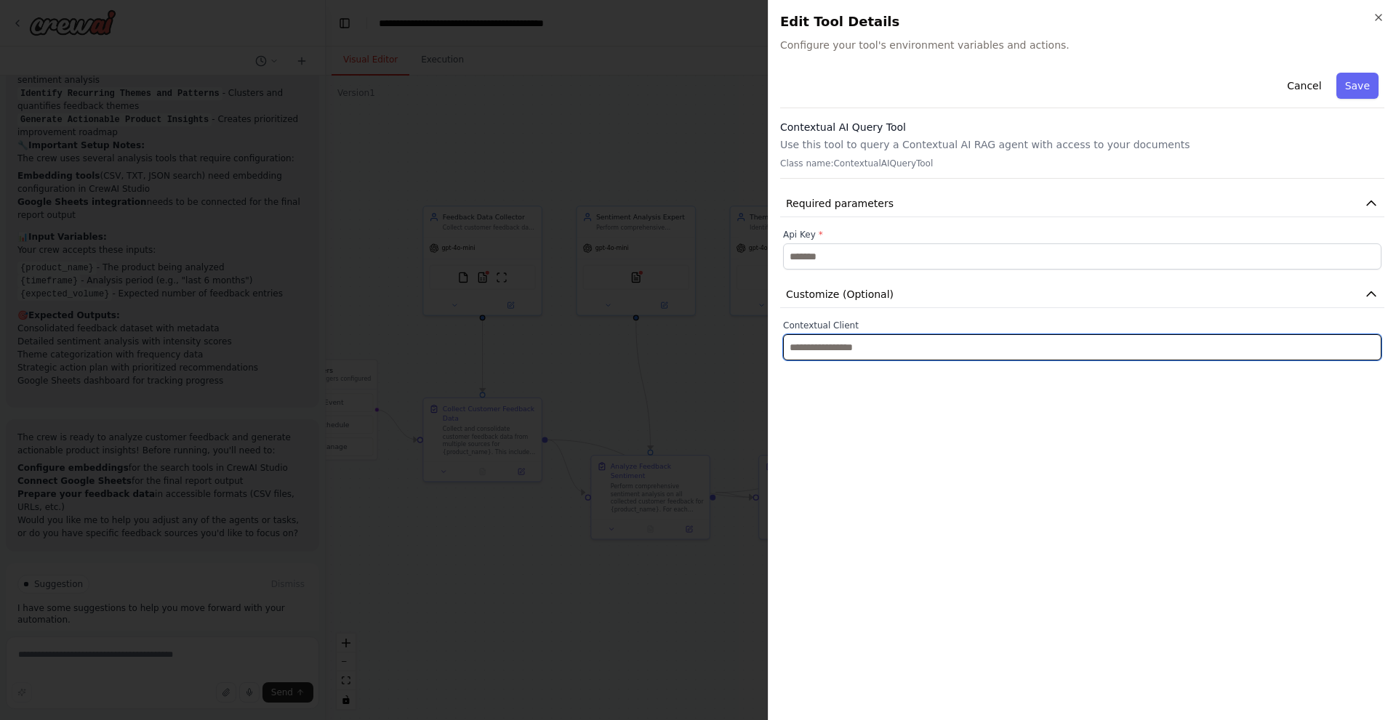
click at [933, 344] on input "text" at bounding box center [1082, 347] width 598 height 26
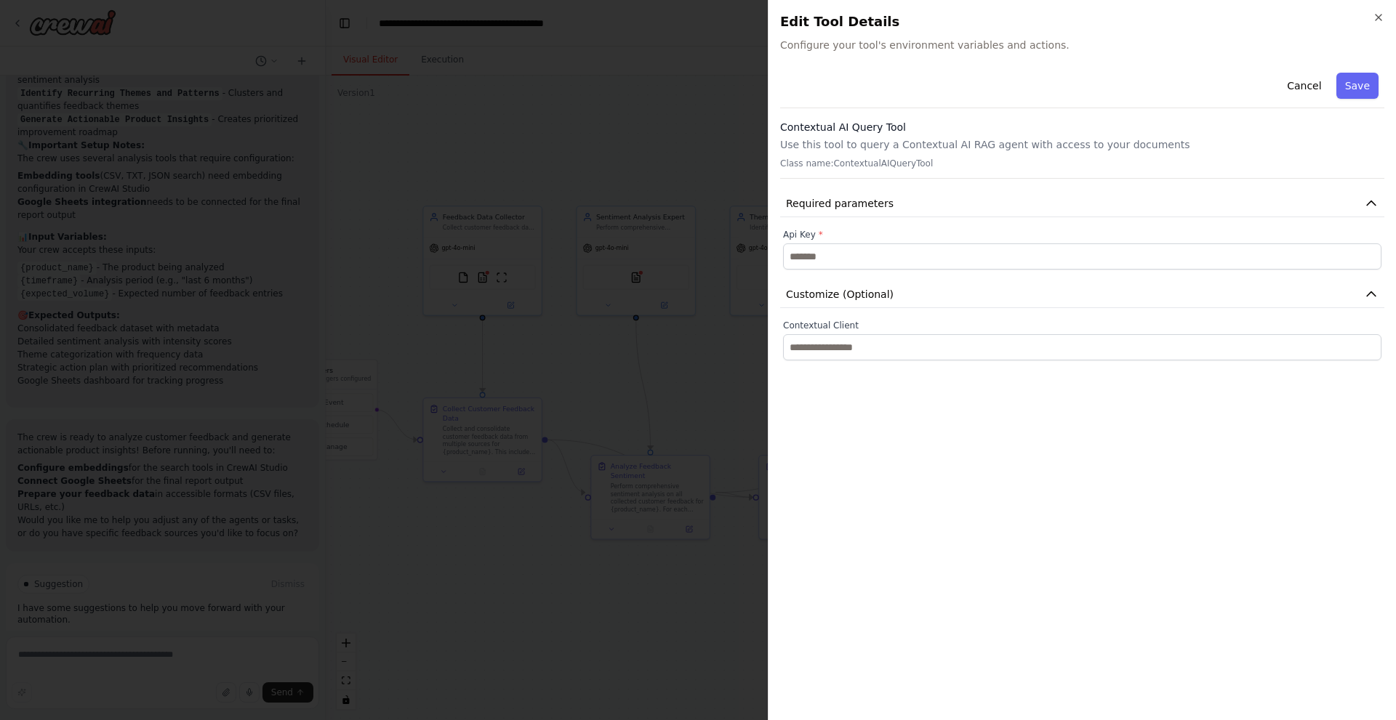
click at [1384, 17] on div "Close Edit Tool Details Configure your tool's environment variables and actions…" at bounding box center [1082, 360] width 628 height 720
click at [1373, 13] on icon "button" at bounding box center [1378, 18] width 12 height 12
